Goal: Information Seeking & Learning: Learn about a topic

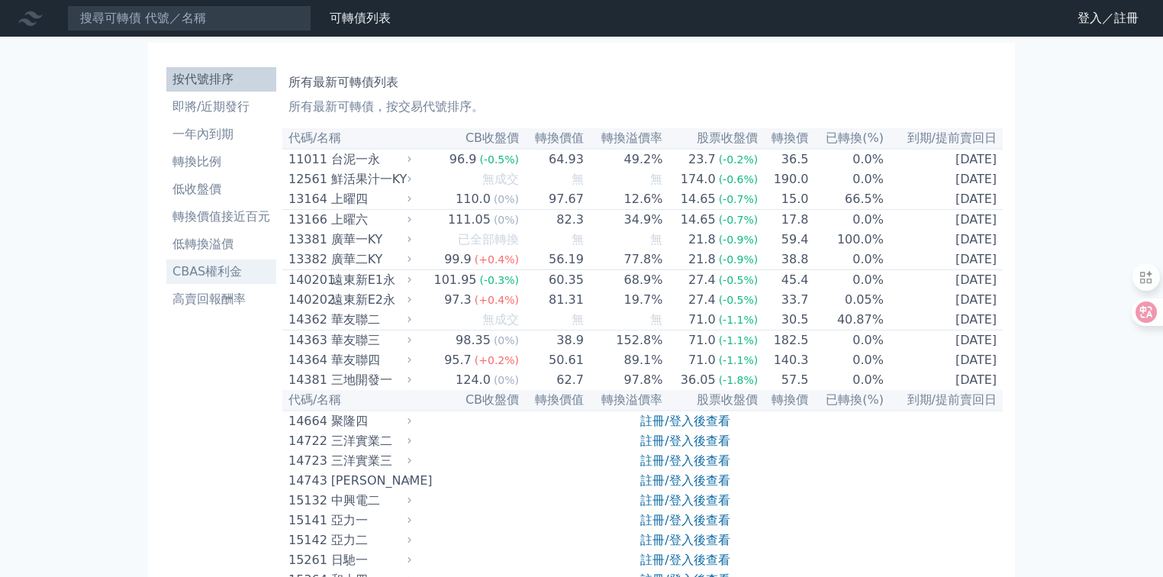
click at [204, 275] on li "CBAS權利金" at bounding box center [221, 271] width 110 height 18
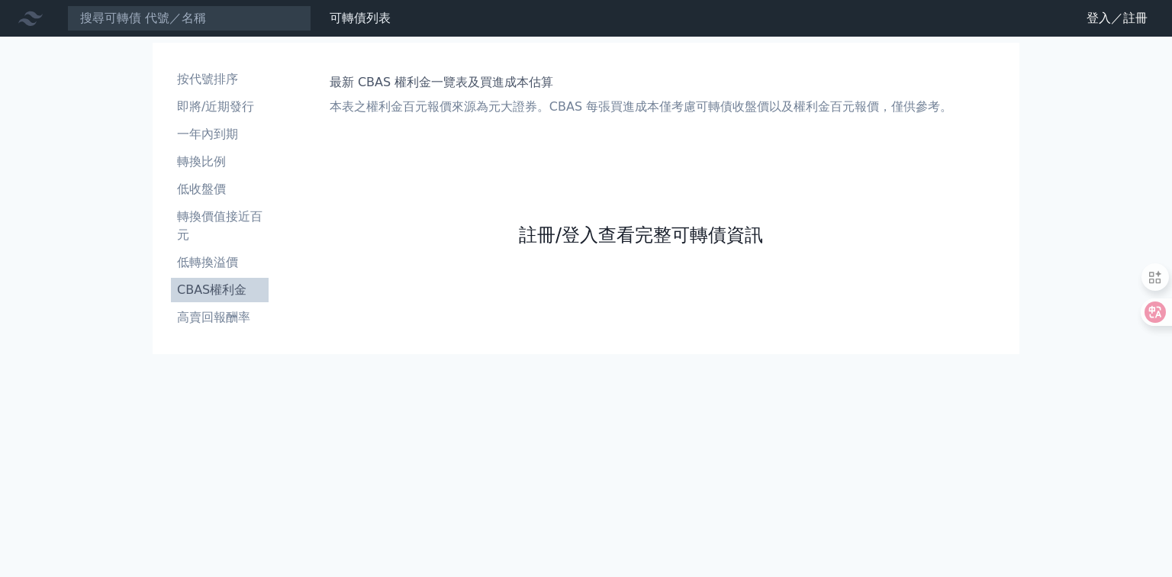
click at [598, 223] on link "註冊/登入查看完整可轉債資訊" at bounding box center [641, 235] width 244 height 24
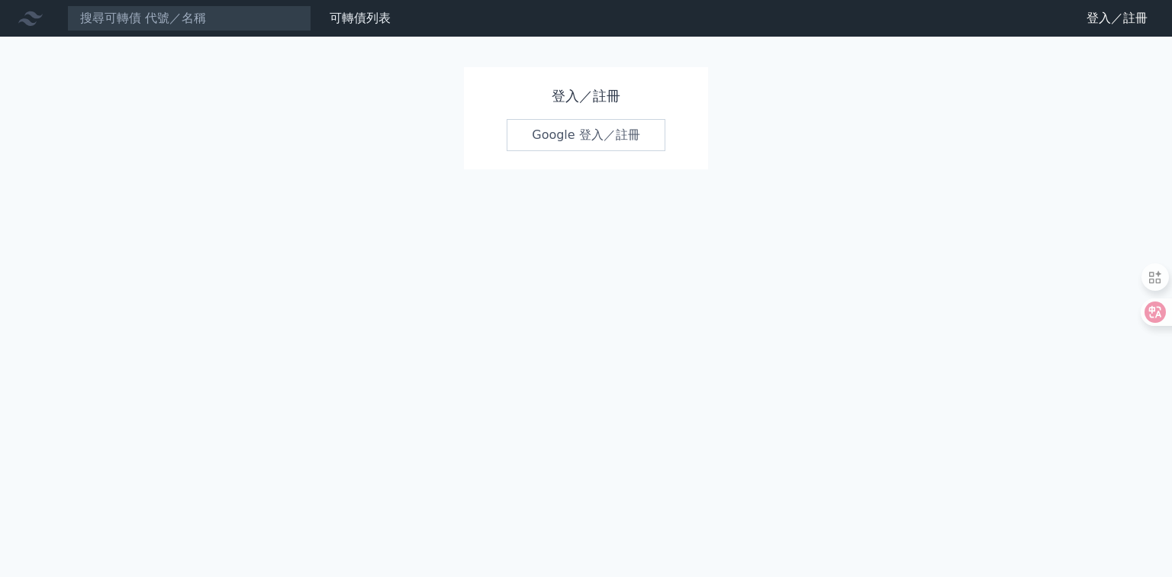
click at [587, 143] on link "Google 登入／註冊" at bounding box center [586, 135] width 159 height 32
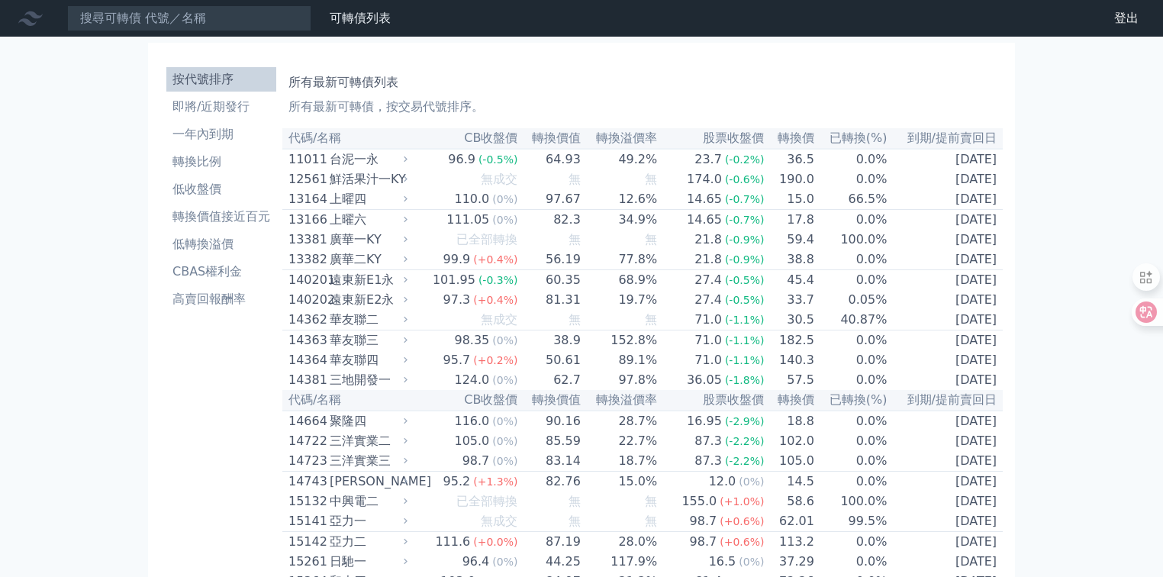
scroll to position [3846, 0]
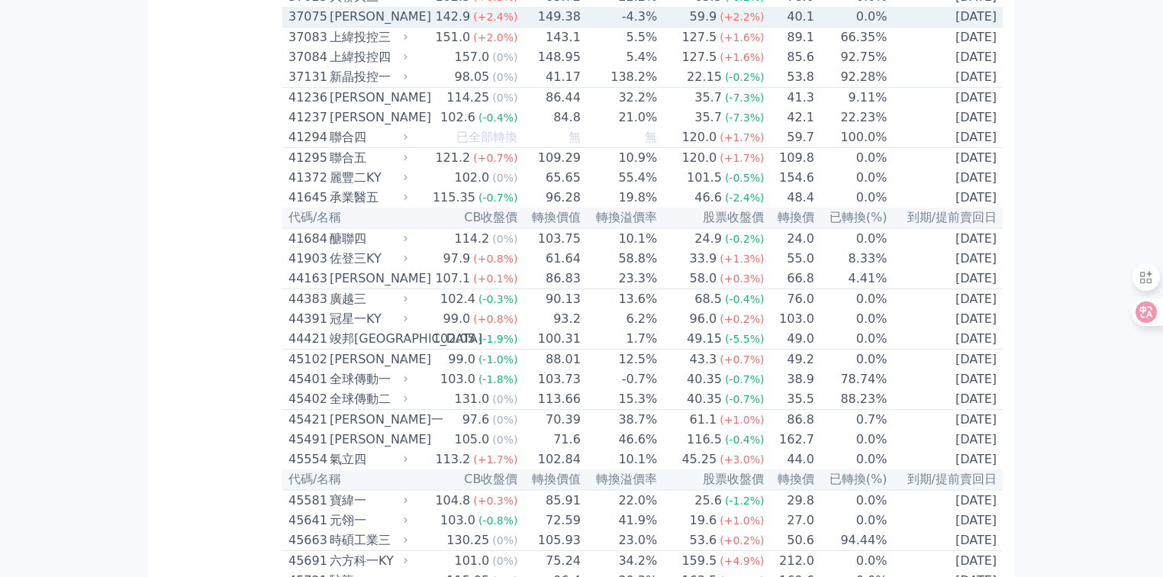
click at [334, 26] on div "[PERSON_NAME]" at bounding box center [367, 17] width 75 height 18
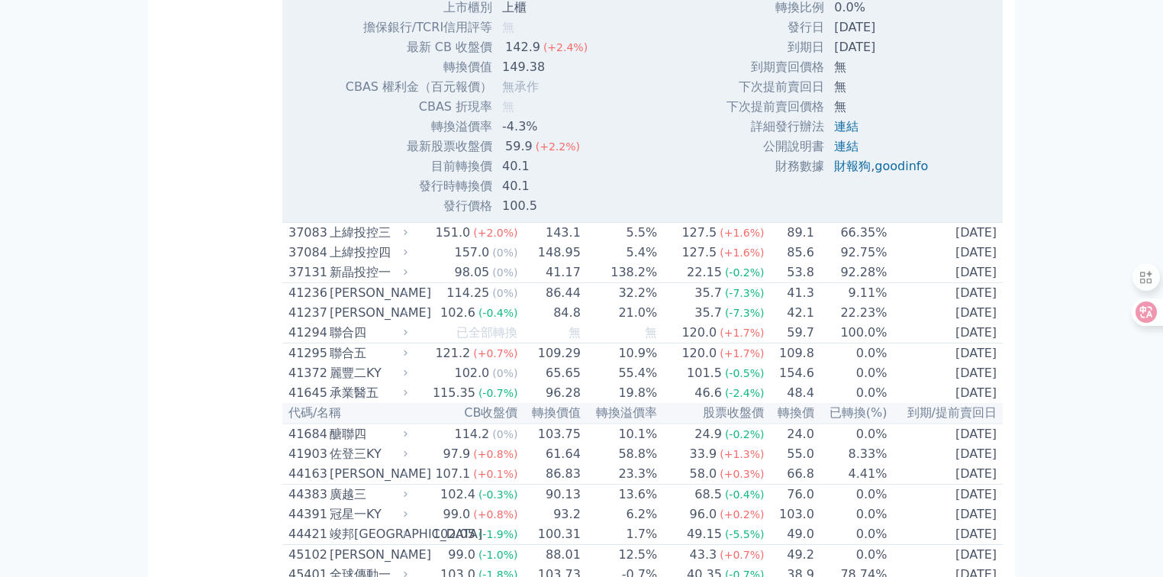
scroll to position [4151, 0]
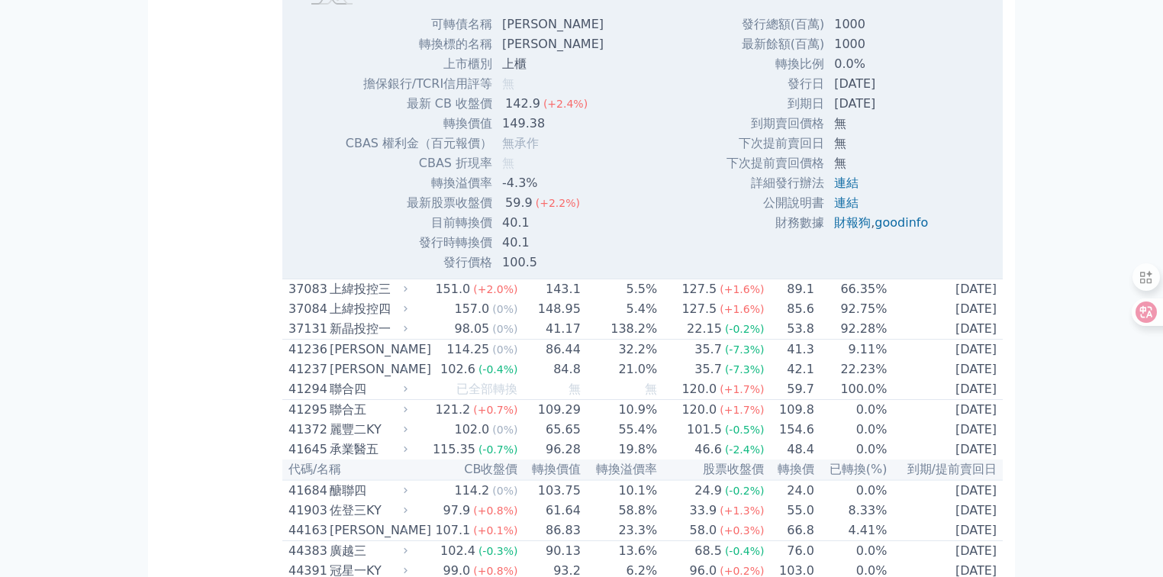
click at [531, 150] on span "無承作" at bounding box center [520, 143] width 37 height 14
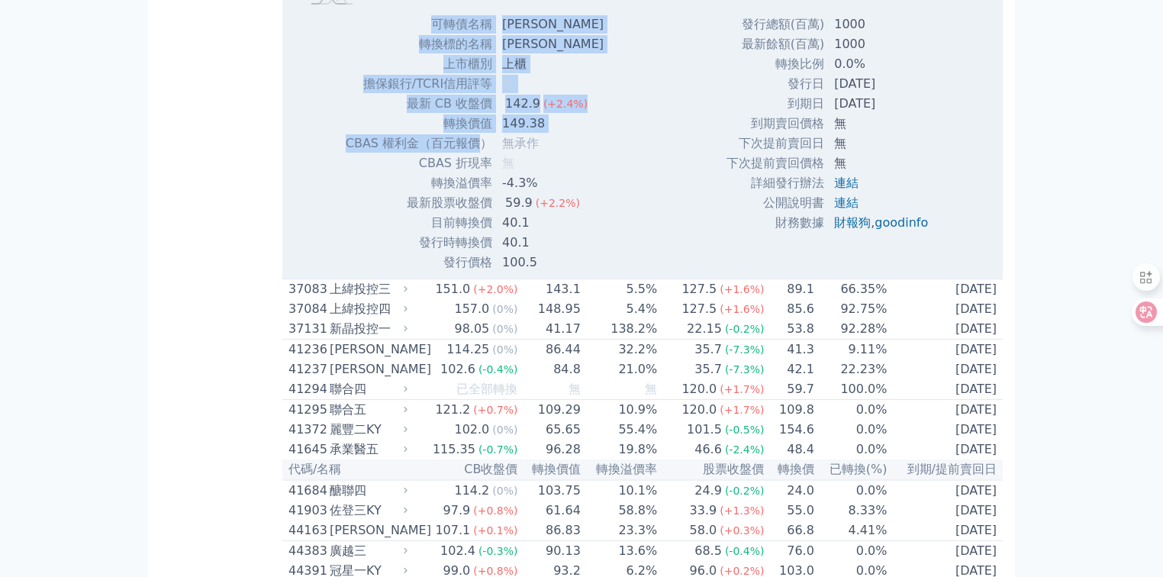
drag, startPoint x: 616, startPoint y: 423, endPoint x: 440, endPoint y: 423, distance: 176.2
click at [440, 272] on div "Zoom Out 110 90 100 110 120 200 140 180 160 80 60 L [DATE] Aug [DATE] Sep [DATE…" at bounding box center [642, 28] width 720 height 490
click at [613, 272] on div "Zoom Out 110 90 100 110 120 200 140 180 160 80 60 L [DATE] Aug [DATE] Sep [DATE…" at bounding box center [642, 28] width 720 height 490
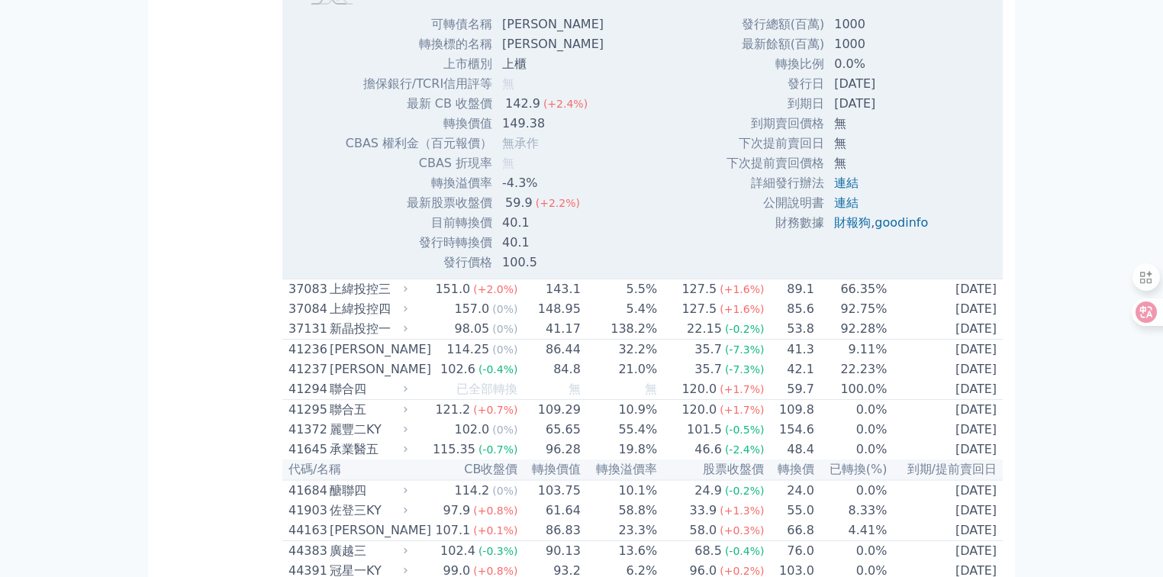
click at [933, 134] on td "無" at bounding box center [882, 124] width 115 height 20
drag, startPoint x: 839, startPoint y: 366, endPoint x: 806, endPoint y: 359, distance: 34.4
click at [806, 272] on div "發行總額(百萬) 1000 最新餘額(百萬) 1000 轉換比例 0.0% 發行日 [DATE] 到期日 [DATE] [DEMOGRAPHIC_DATA] ," at bounding box center [832, 143] width 251 height 258
drag, startPoint x: 919, startPoint y: 292, endPoint x: 921, endPoint y: 309, distance: 16.9
click at [919, 34] on td "1000" at bounding box center [882, 24] width 115 height 20
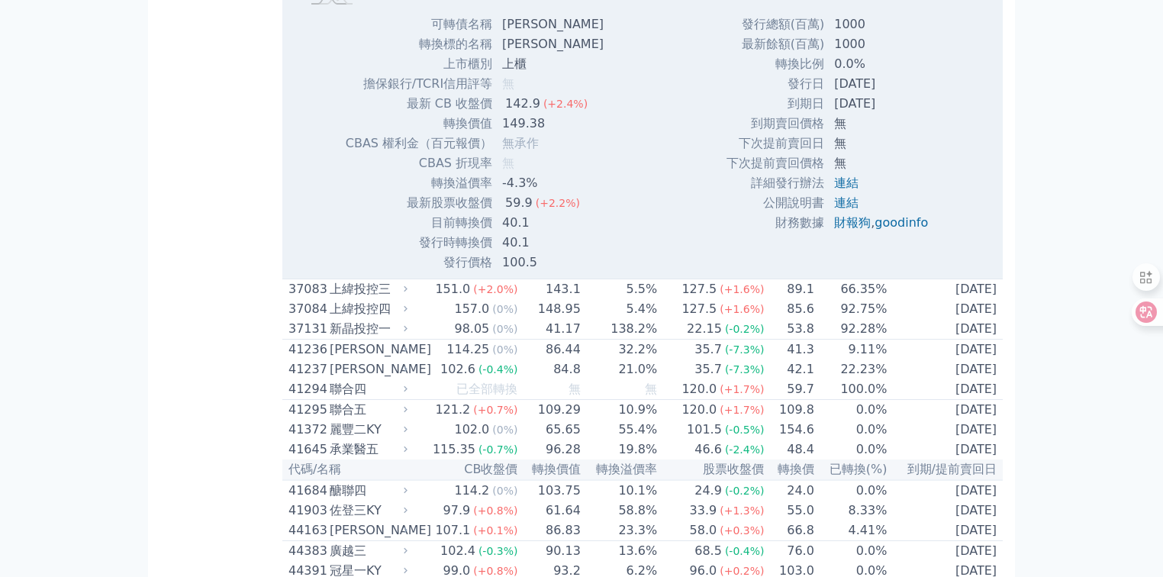
scroll to position [2313, 0]
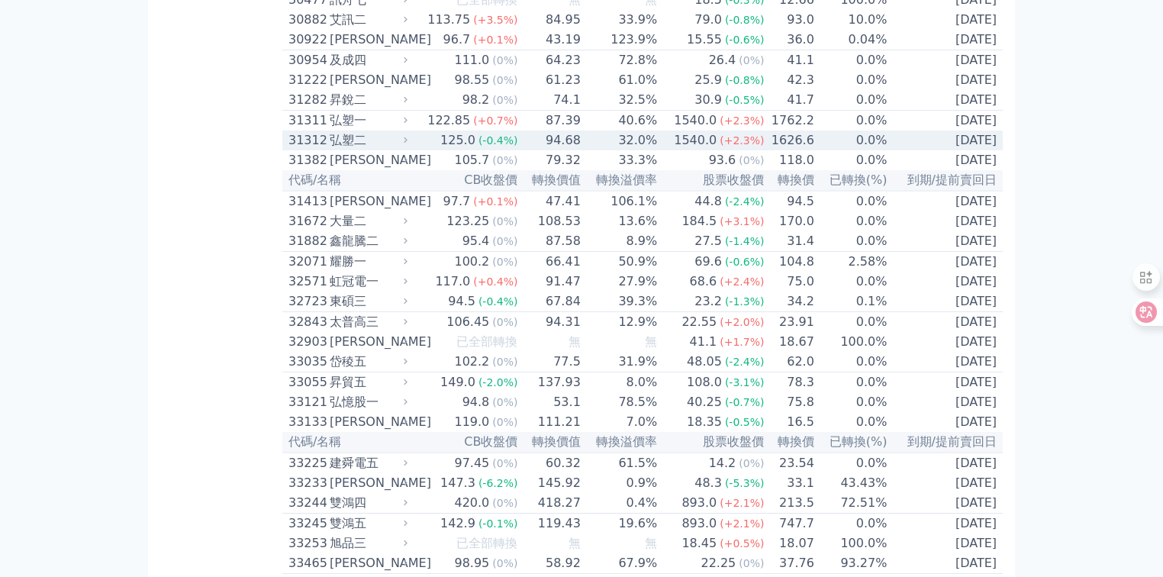
click at [754, 146] on span "(+2.3%)" at bounding box center [741, 140] width 44 height 12
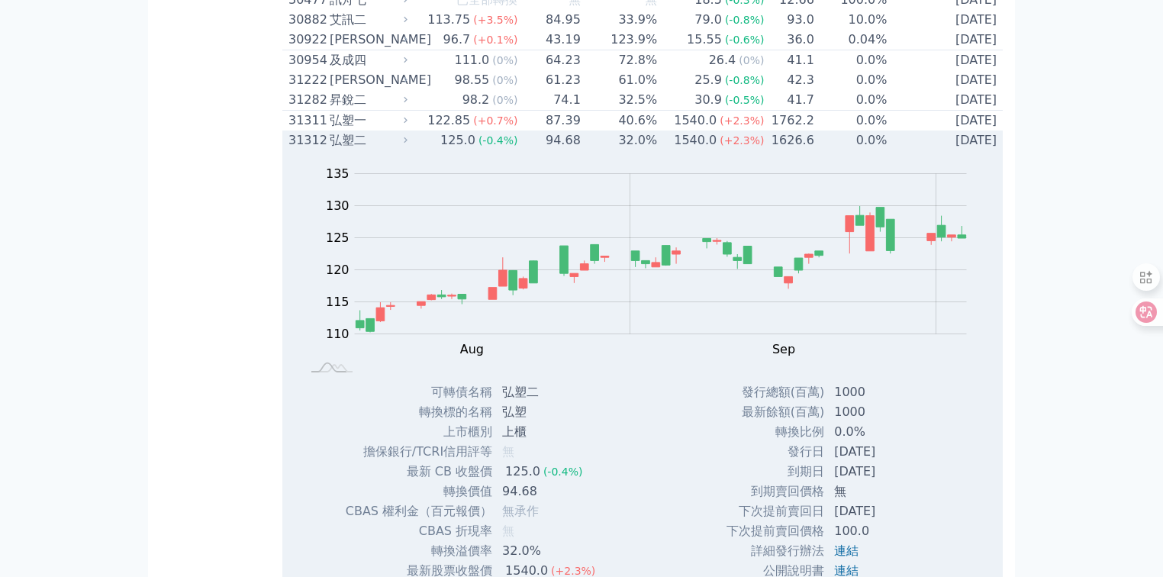
click at [753, 146] on span "(+2.3%)" at bounding box center [741, 140] width 44 height 12
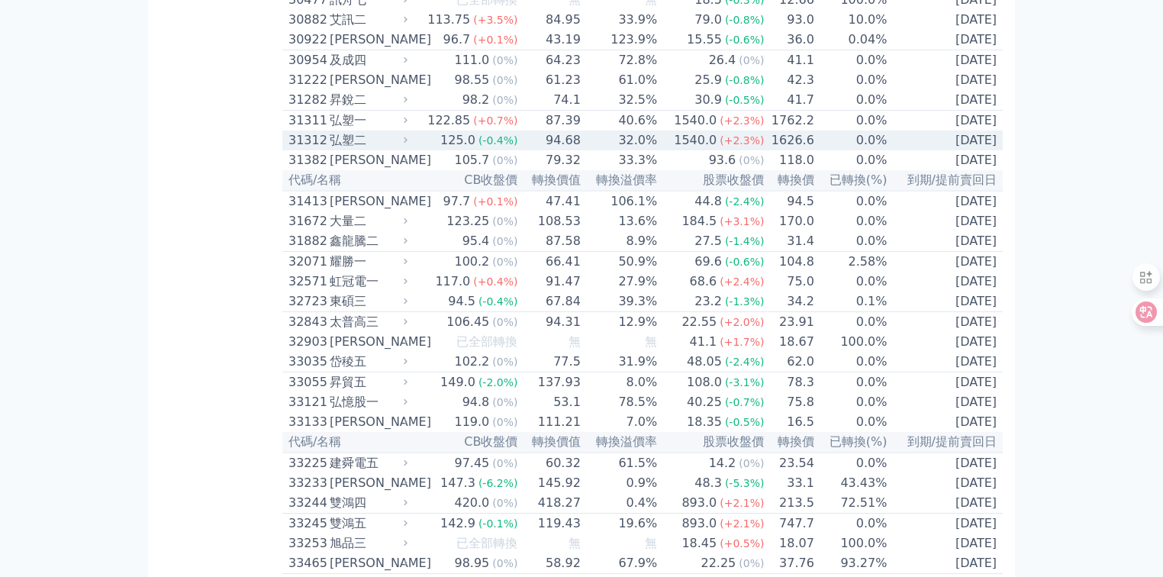
click at [753, 146] on span "(+2.3%)" at bounding box center [741, 140] width 44 height 12
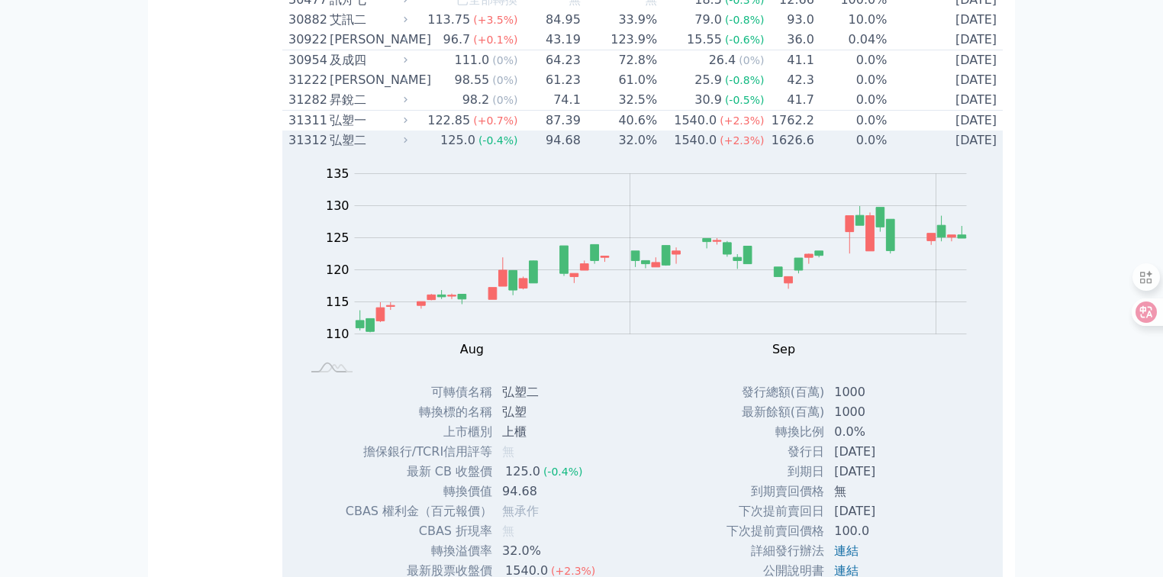
click at [752, 146] on span "(+2.3%)" at bounding box center [741, 140] width 44 height 12
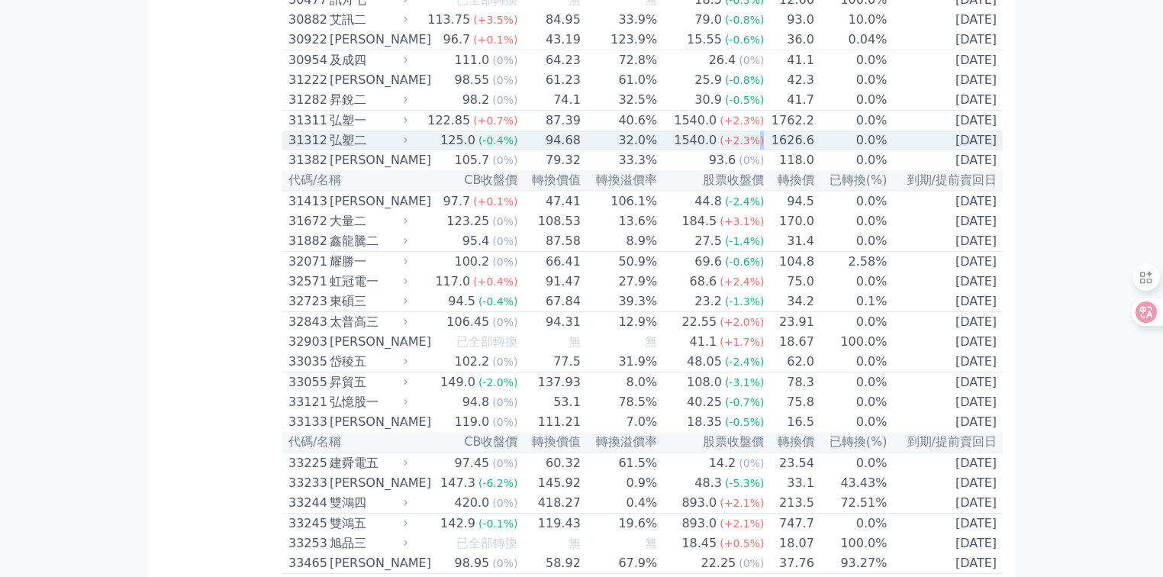
click at [751, 146] on span "(+2.3%)" at bounding box center [741, 140] width 44 height 12
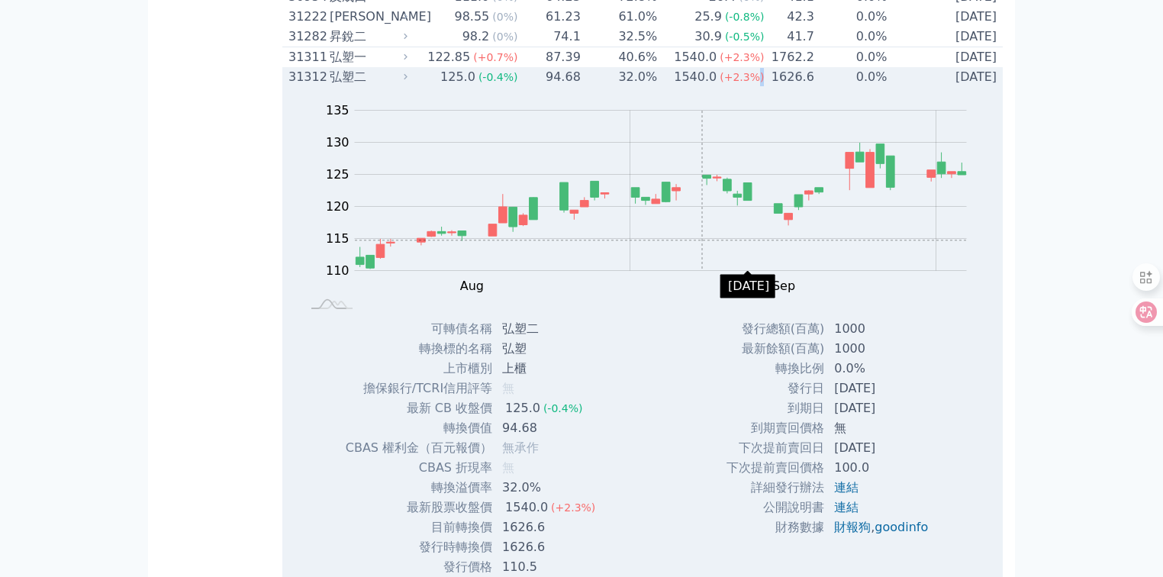
scroll to position [2374, 0]
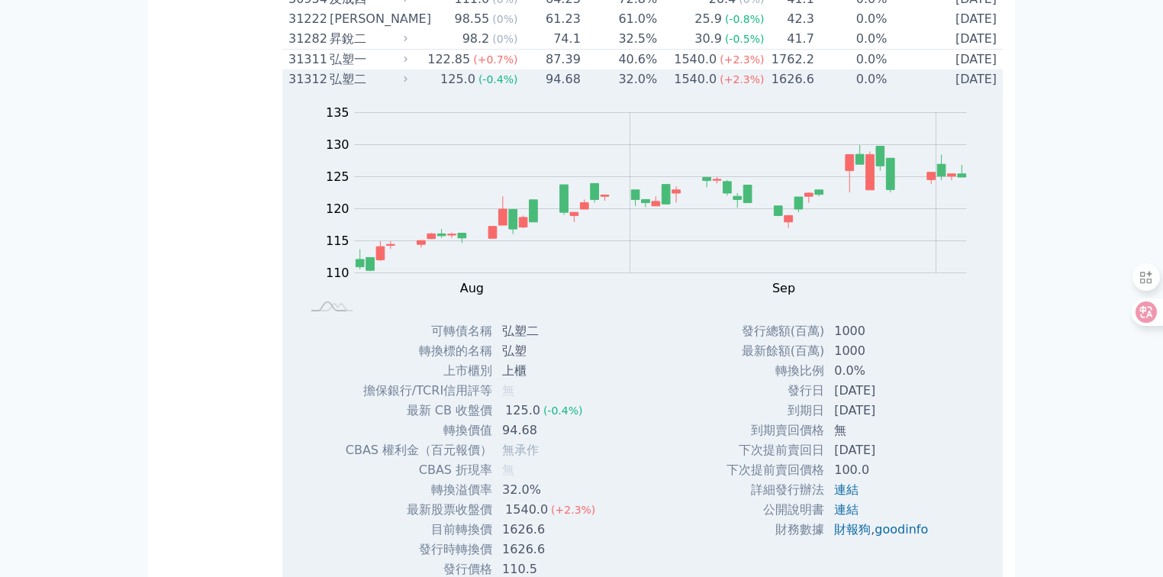
click at [684, 89] on div "1540.0" at bounding box center [695, 79] width 49 height 18
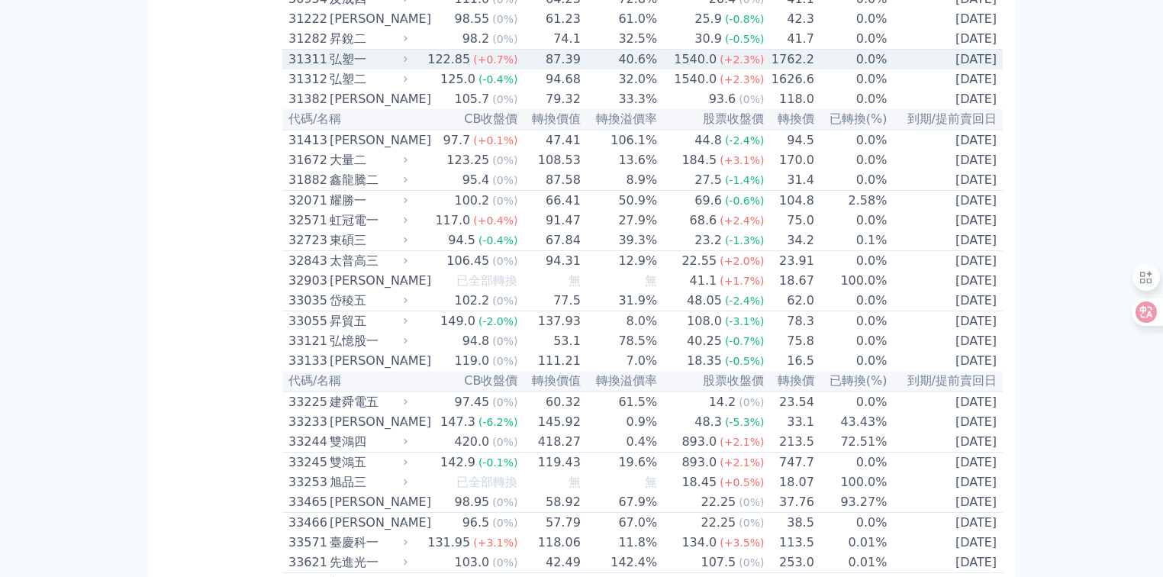
click at [679, 69] on div "1540.0" at bounding box center [695, 59] width 49 height 18
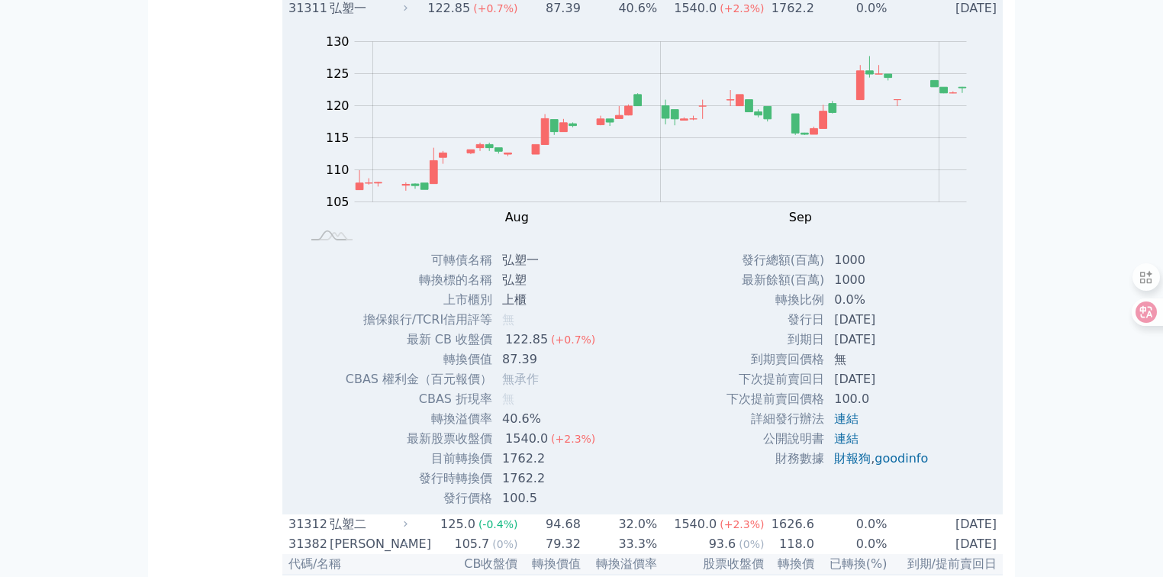
scroll to position [2313, 0]
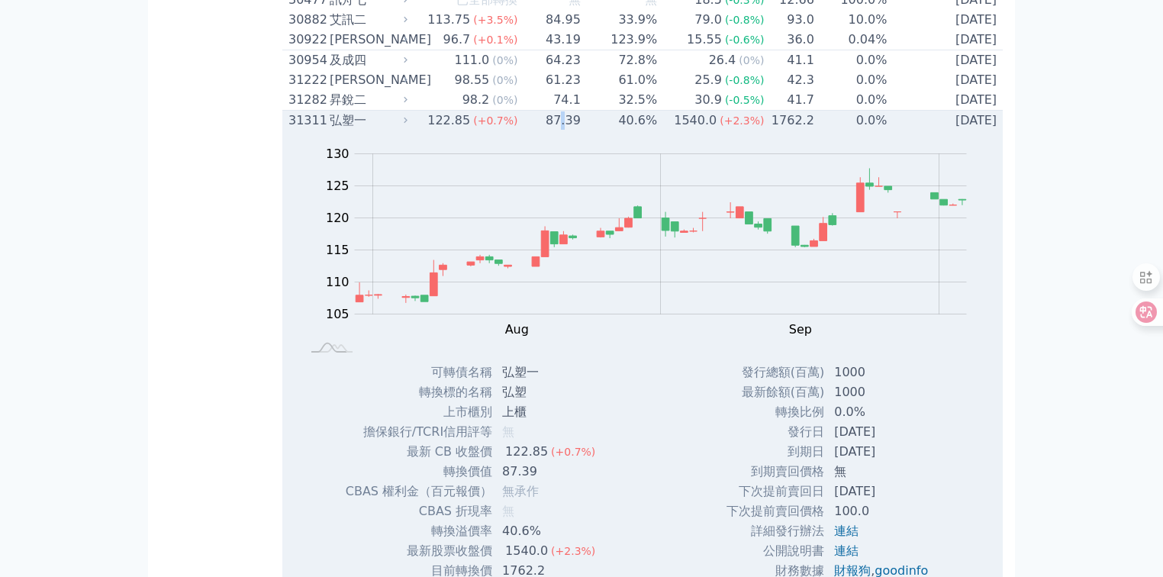
click at [565, 131] on td "87.39" at bounding box center [549, 121] width 63 height 21
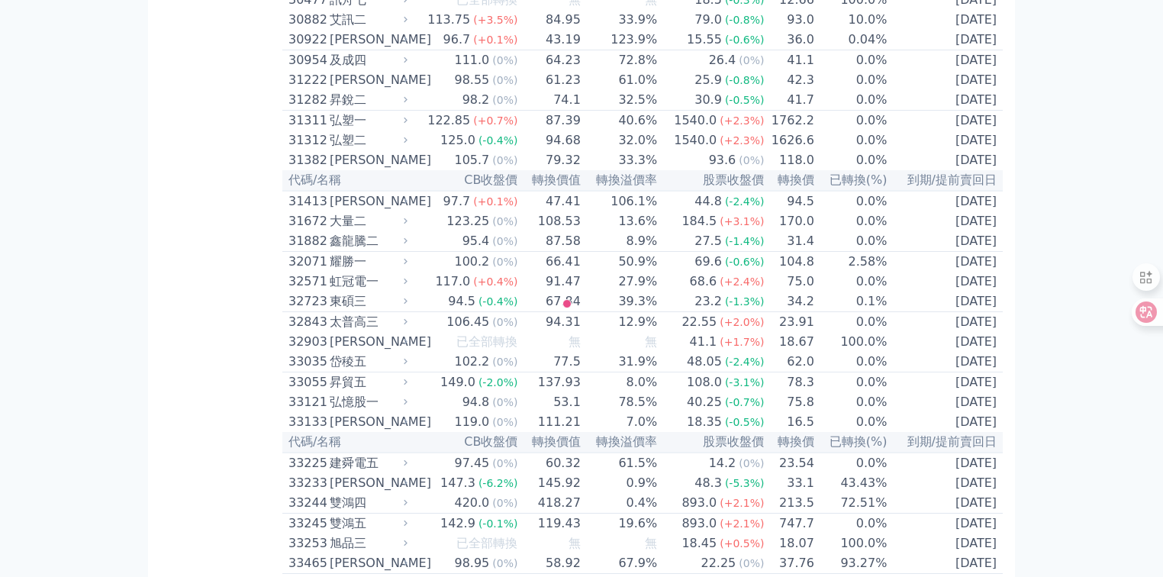
scroll to position [9008, 0]
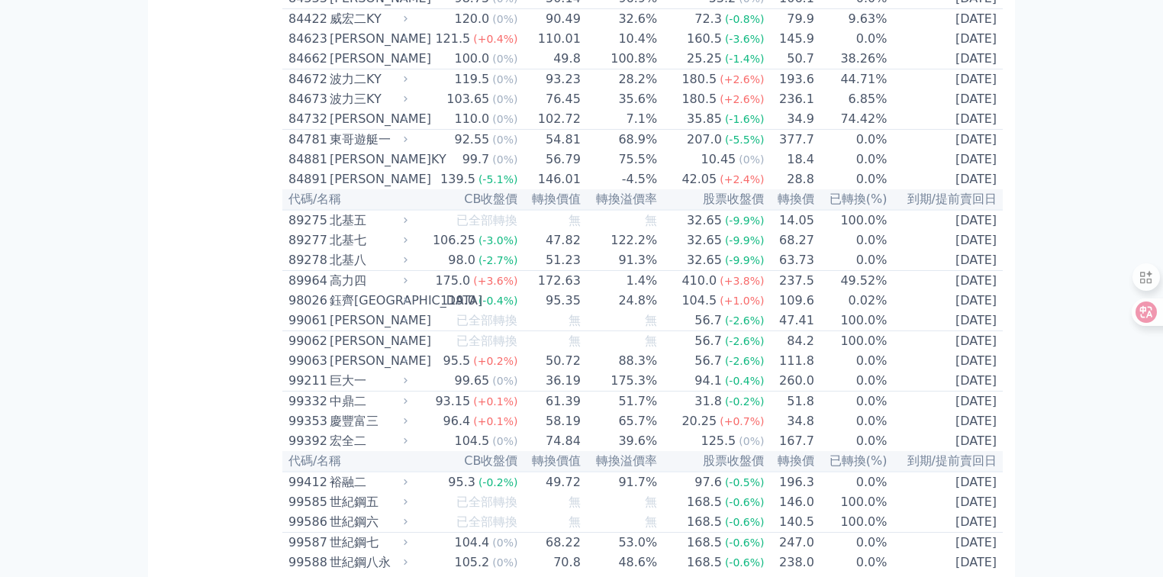
scroll to position [9313, 0]
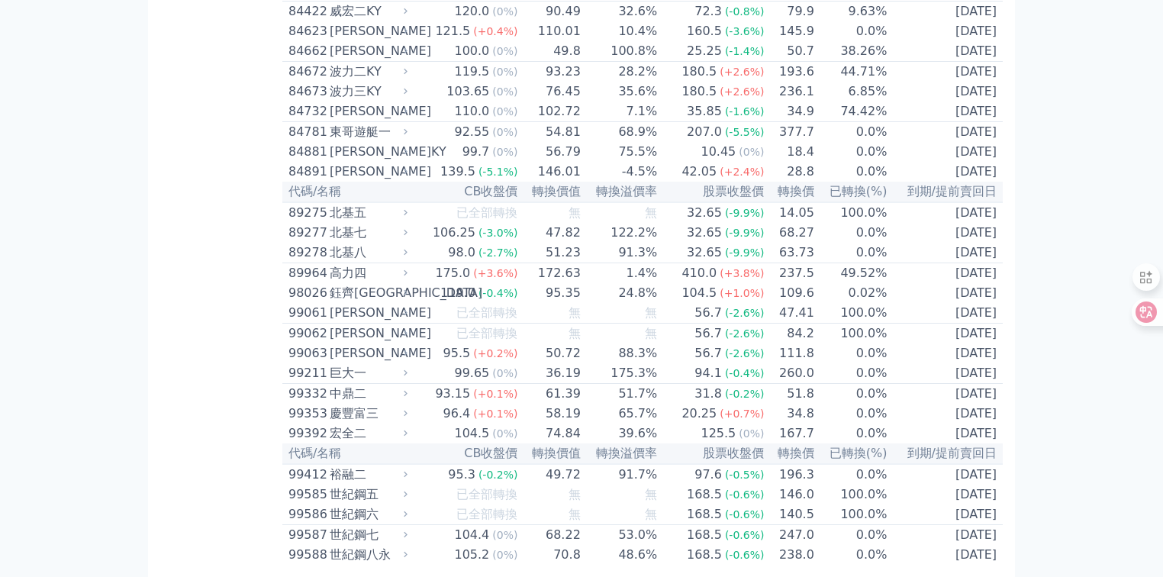
drag, startPoint x: 573, startPoint y: 388, endPoint x: 534, endPoint y: 359, distance: 48.1
drag, startPoint x: 562, startPoint y: 394, endPoint x: 451, endPoint y: 282, distance: 158.1
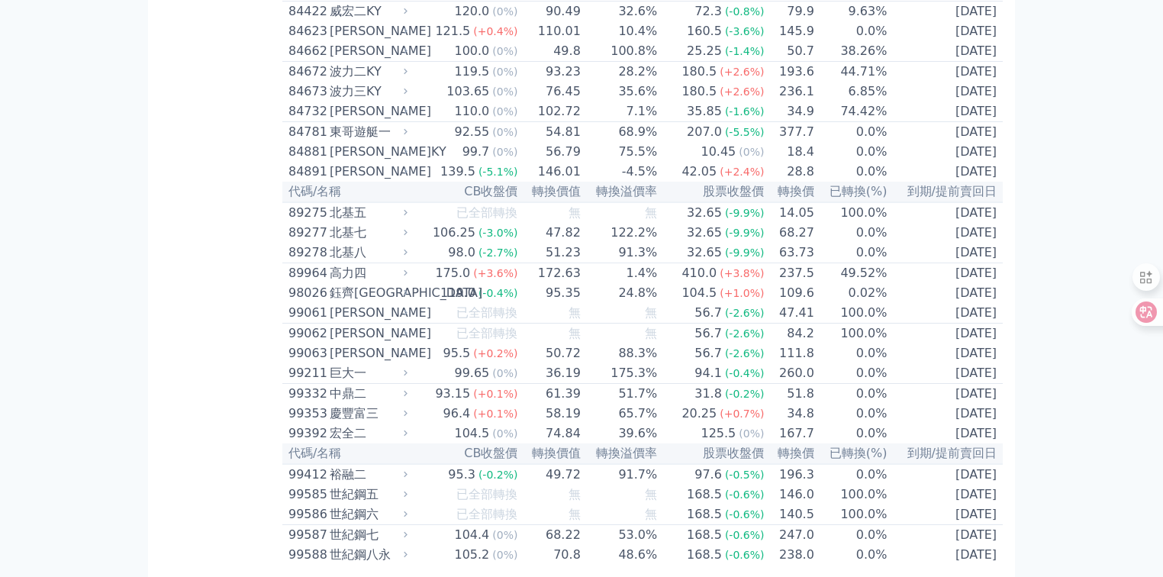
drag, startPoint x: 573, startPoint y: 458, endPoint x: 545, endPoint y: 291, distance: 169.5
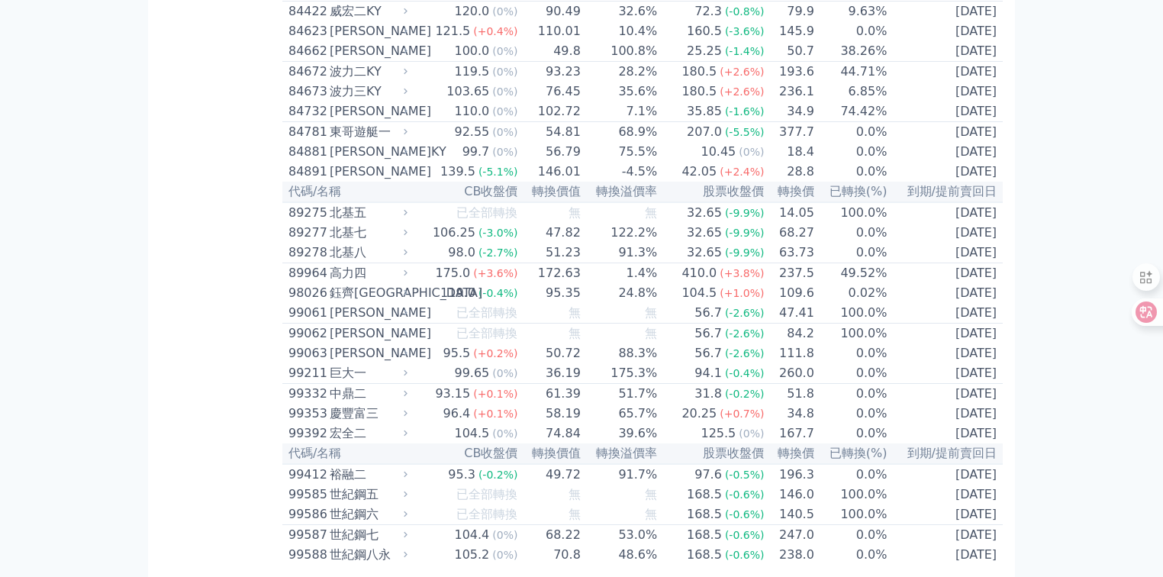
drag, startPoint x: 909, startPoint y: 407, endPoint x: 555, endPoint y: 287, distance: 374.7
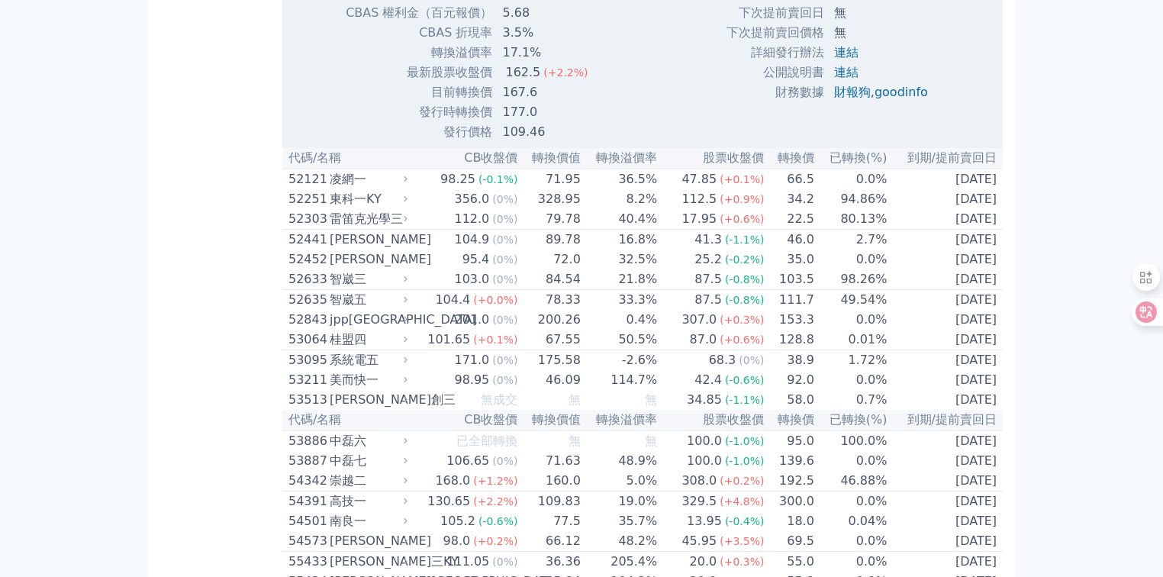
scroll to position [5684, 0]
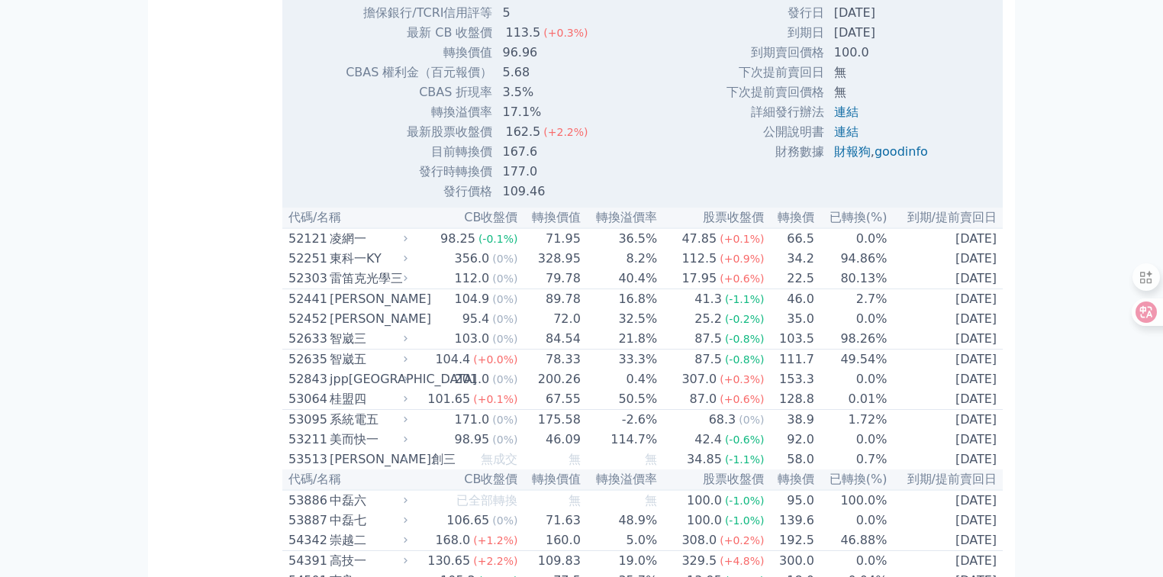
scroll to position [10459, 0]
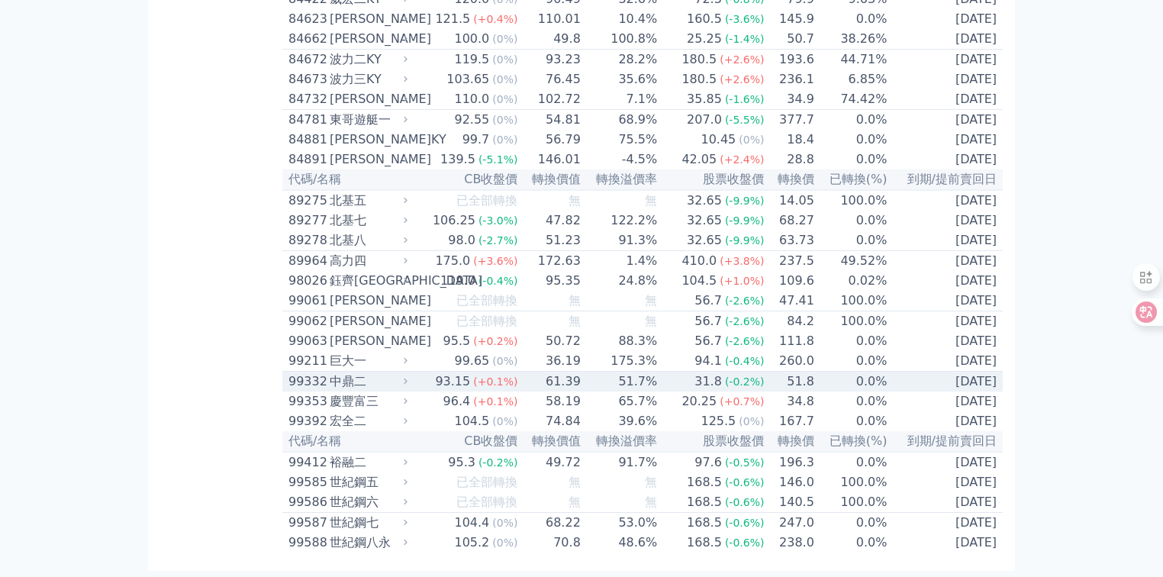
click at [752, 375] on span "(-0.2%)" at bounding box center [745, 381] width 40 height 12
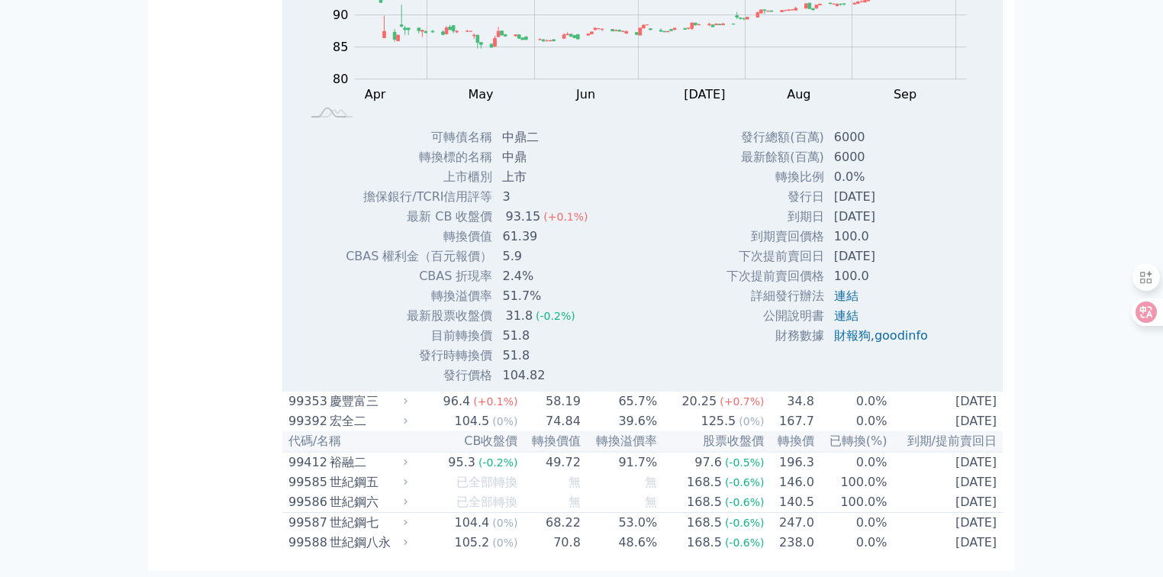
scroll to position [10764, 0]
drag, startPoint x: 494, startPoint y: 470, endPoint x: 610, endPoint y: 470, distance: 116.7
click at [609, 385] on div "Zoom Out 100 70 75 80 85 90 95 100 105 110 L Apr May Jun [DATE] Aug Sep Oct Nov…" at bounding box center [642, 140] width 720 height 490
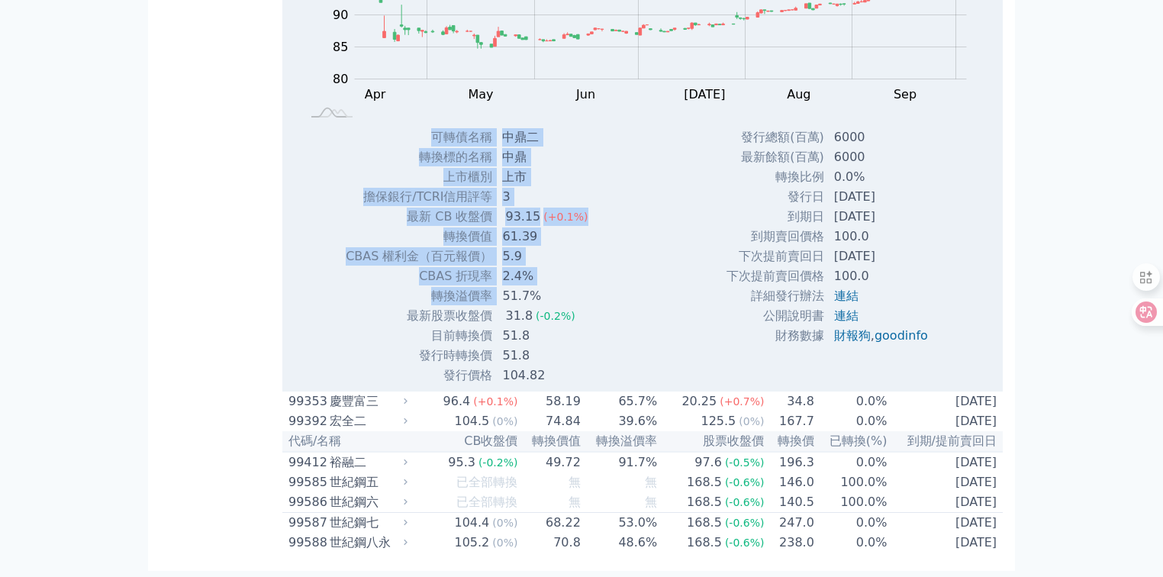
click at [652, 385] on div "Zoom Out 100 70 75 80 85 90 95 100 105 110 L Apr May Jun [DATE] Aug Sep Oct Nov…" at bounding box center [642, 140] width 720 height 490
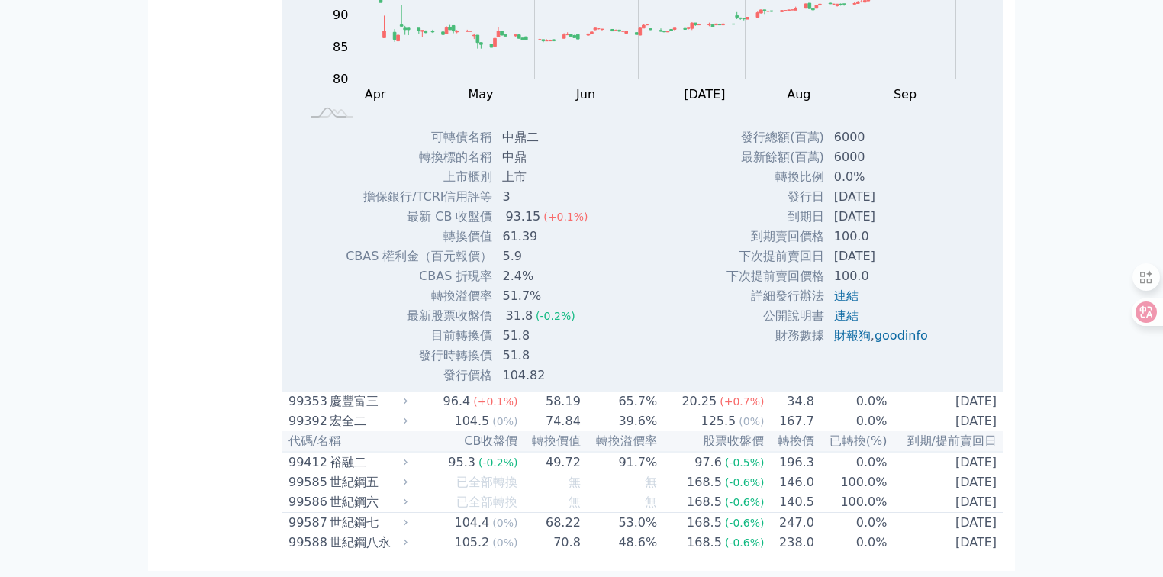
scroll to position [6026, 0]
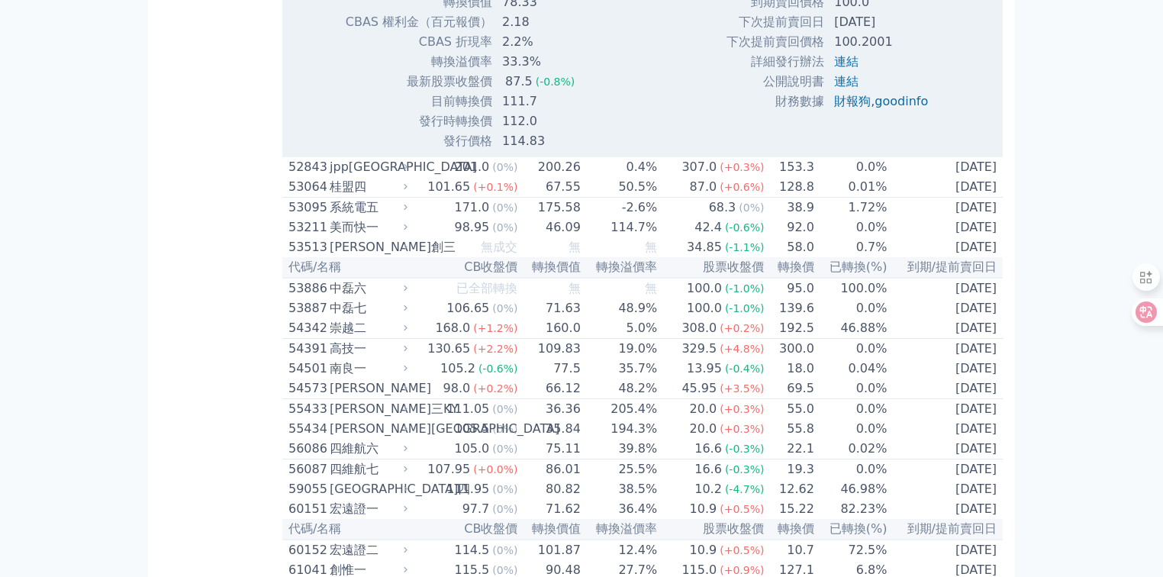
scroll to position [4645, 0]
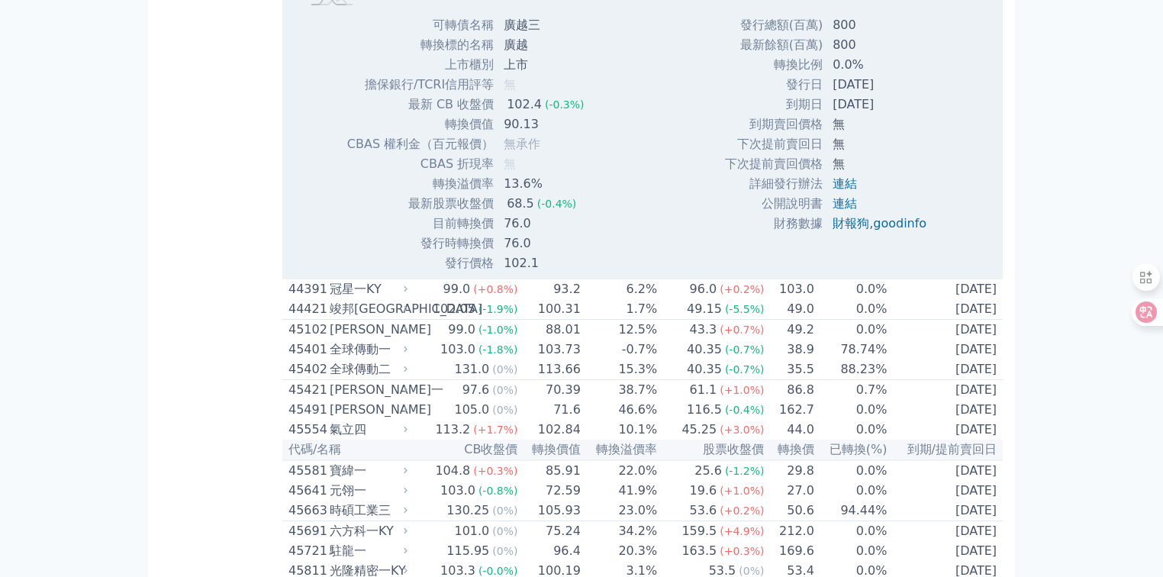
scroll to position [4889, 0]
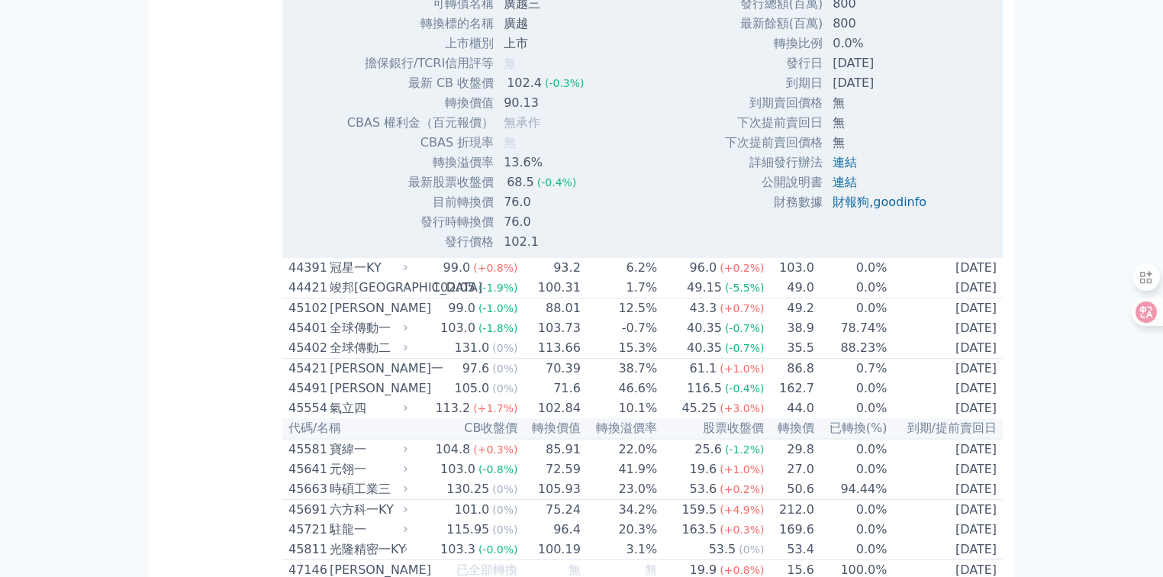
drag, startPoint x: 914, startPoint y: 375, endPoint x: 938, endPoint y: 354, distance: 31.9
click at [944, 252] on div "發行總額(百萬) 800 最新餘額(百萬) 800 轉換比例 0.0% 發行日 [DATE] 到期日 [DATE] [DEMOGRAPHIC_DATA]" at bounding box center [831, 123] width 251 height 258
click at [935, 34] on td "800" at bounding box center [880, 24] width 115 height 20
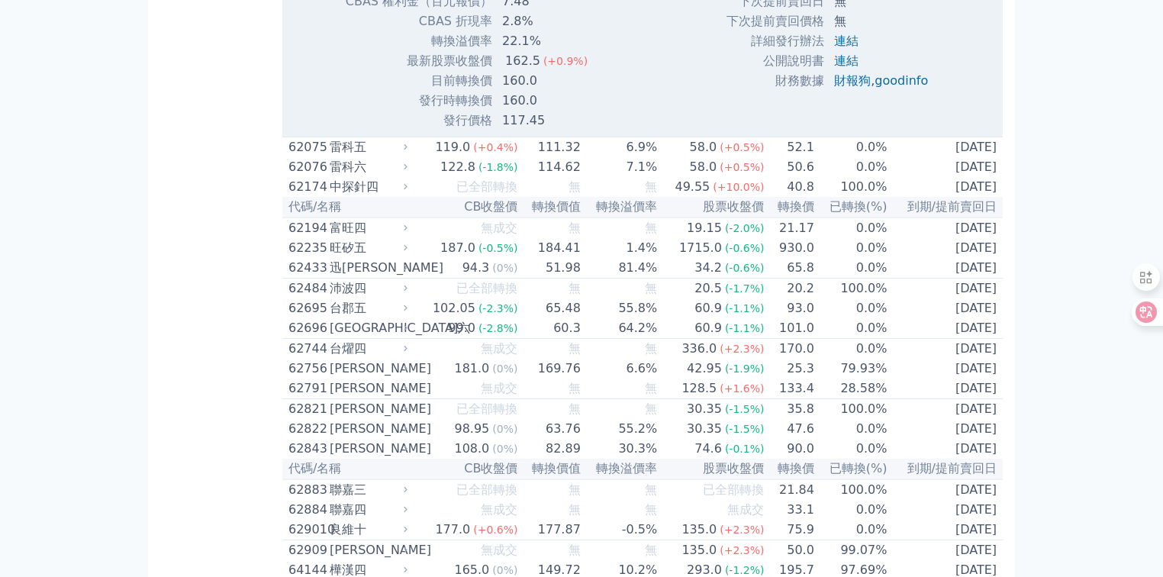
scroll to position [8169, 0]
drag, startPoint x: 565, startPoint y: 417, endPoint x: 427, endPoint y: 404, distance: 138.0
click at [410, 11] on tr "CBAS 權利金（百元報價） 7.48" at bounding box center [486, 1] width 283 height 20
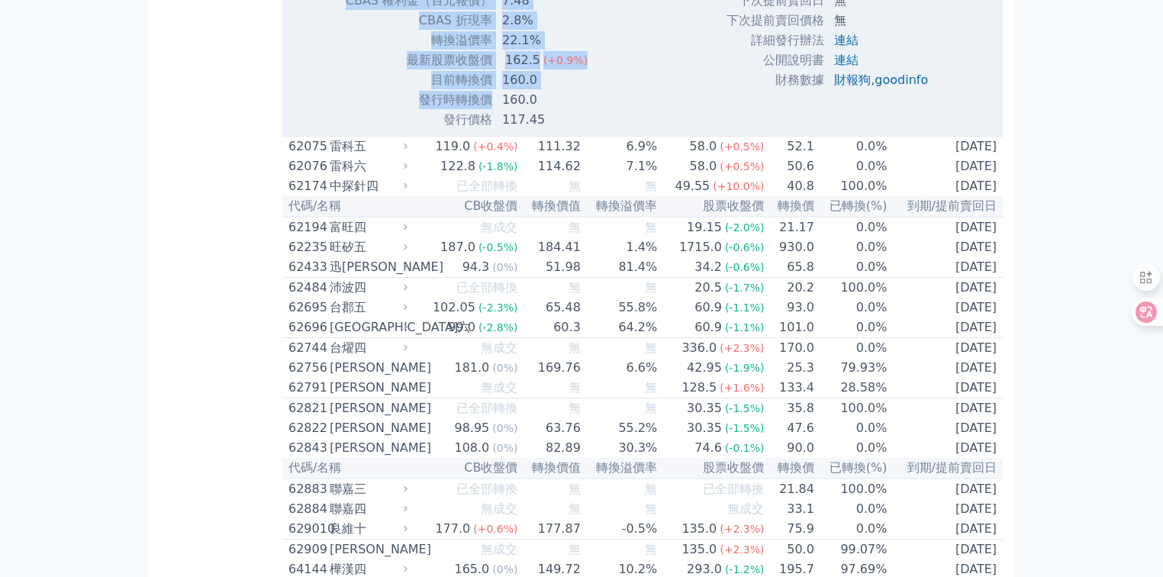
drag, startPoint x: 484, startPoint y: 375, endPoint x: 486, endPoint y: 511, distance: 135.8
click at [486, 130] on tbody "可轉債名稱 佳[PERSON_NAME] 轉換標的名稱 佳[PERSON_NAME] 上市櫃別 上市 擔保銀行/TCRI信用評等 5 最新 CB 收盤價 12…" at bounding box center [486, 1] width 283 height 258
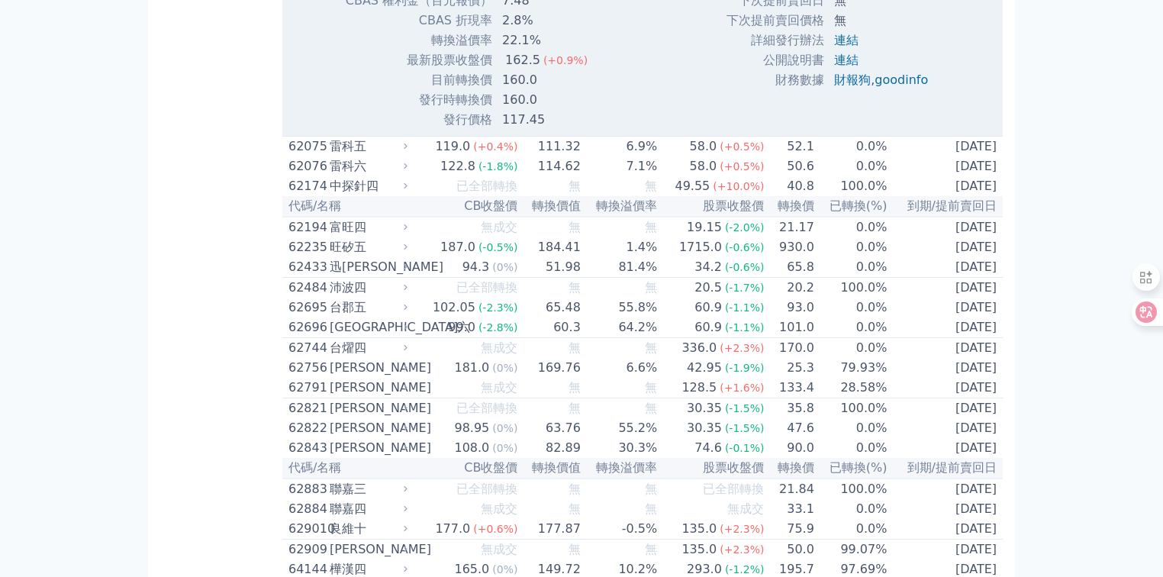
drag, startPoint x: 509, startPoint y: 399, endPoint x: 567, endPoint y: 399, distance: 58.0
click at [600, 130] on div "可轉債名稱 佳[PERSON_NAME] 轉換標的名稱 佳[PERSON_NAME] 上市櫃別 上市 擔保銀行/TCRI信用評等 5 最新 CB 收盤價 12…" at bounding box center [473, 1] width 293 height 258
drag, startPoint x: 890, startPoint y: 359, endPoint x: 826, endPoint y: 360, distance: 64.1
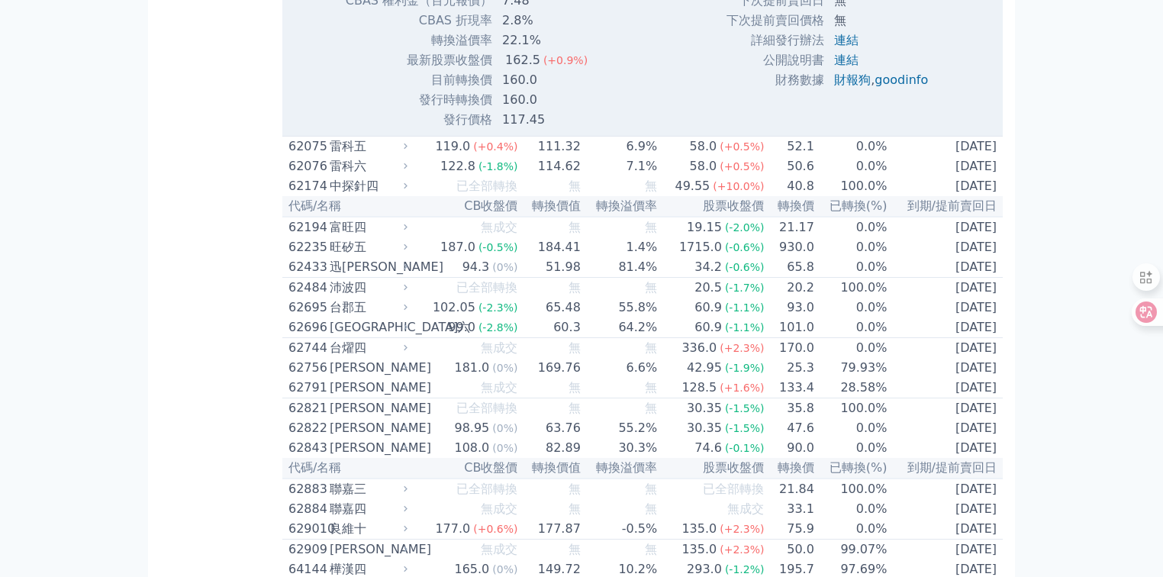
click at [942, 130] on div "發行總額(百萬) 1000 最新餘額(百萬) 1000 轉換比例 0.0% 發行日 [DATE] 到期日 [DATE] 100.0 無" at bounding box center [832, 1] width 251 height 258
drag, startPoint x: 834, startPoint y: 335, endPoint x: 867, endPoint y: 342, distance: 33.5
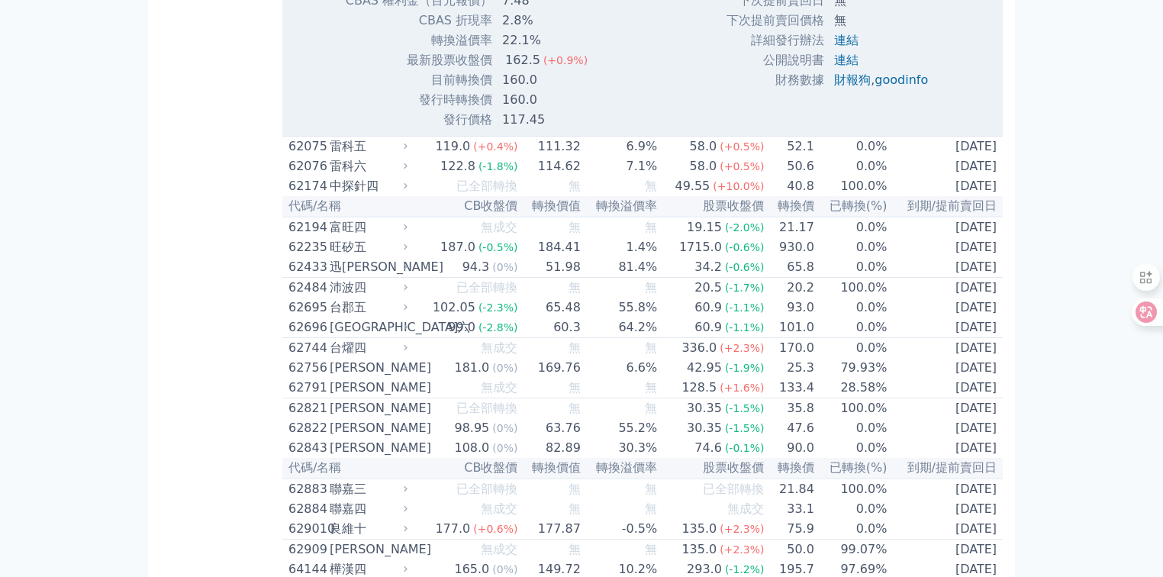
scroll to position [7774, 0]
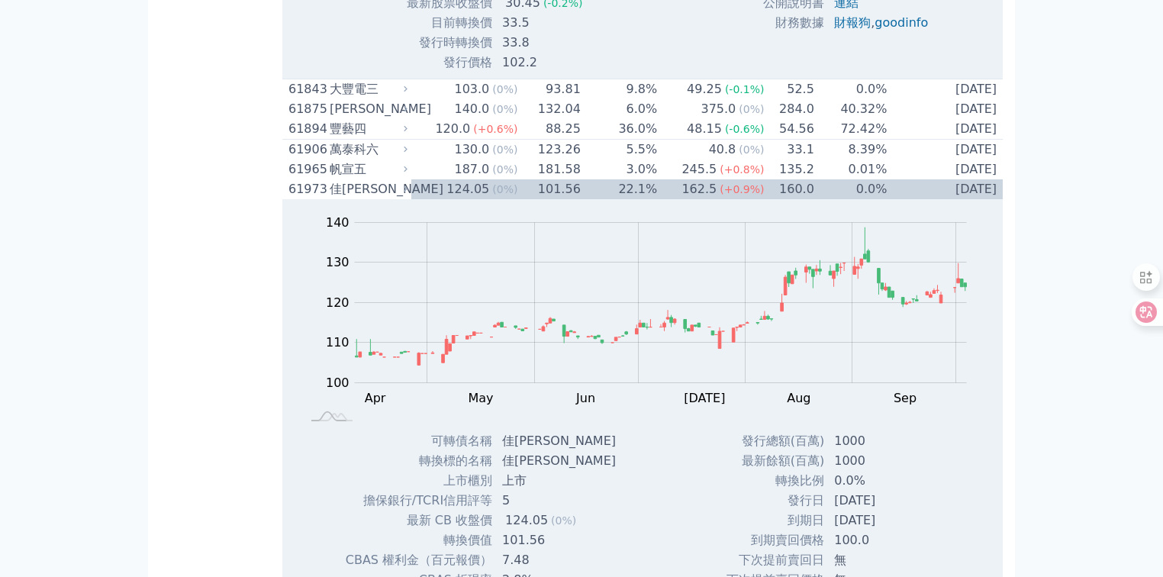
scroll to position [8140, 0]
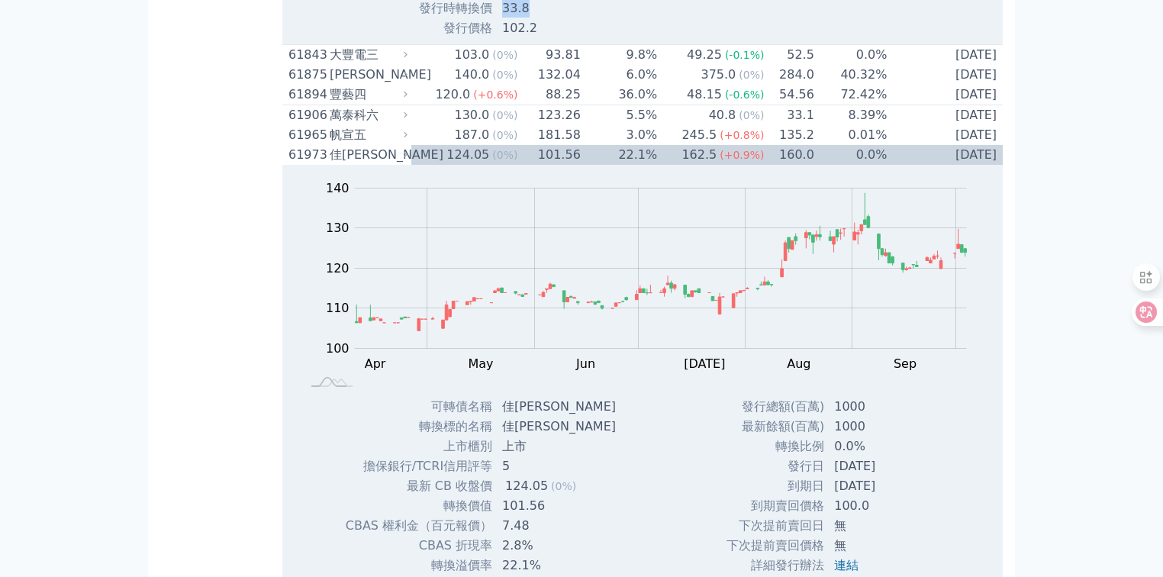
drag, startPoint x: 495, startPoint y: 412, endPoint x: 613, endPoint y: 403, distance: 117.9
